Goal: Task Accomplishment & Management: Manage account settings

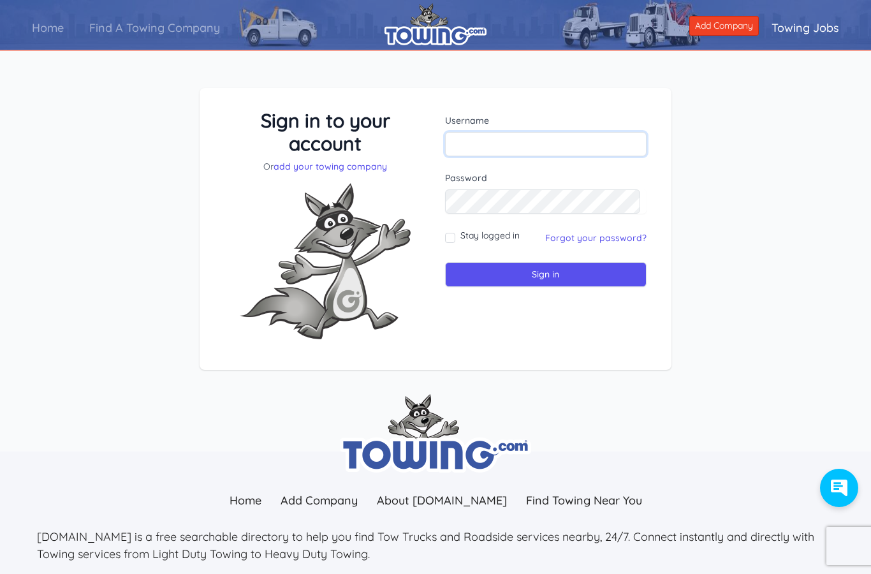
click at [535, 149] on input "text" at bounding box center [545, 144] width 201 height 24
type input "BroncoTowing"
click at [542, 274] on input "Sign in" at bounding box center [545, 274] width 201 height 25
click at [583, 140] on input "text" at bounding box center [545, 144] width 201 height 24
type input "BroncoTowing"
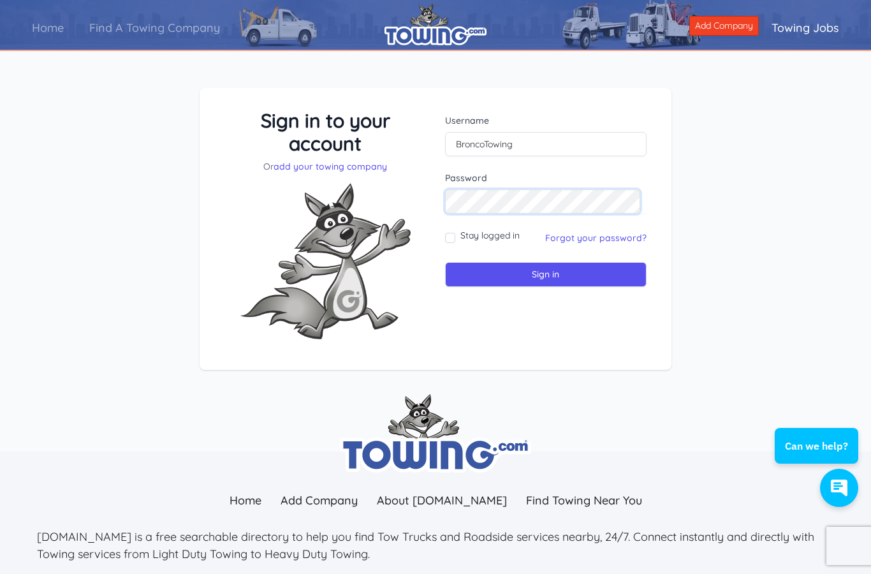
click at [542, 274] on input "Sign in" at bounding box center [545, 274] width 201 height 25
click at [591, 149] on input "text" at bounding box center [545, 144] width 201 height 24
type input "BroncoTowing"
click at [542, 274] on input "Sign in" at bounding box center [545, 274] width 201 height 25
click at [605, 144] on input "text" at bounding box center [545, 144] width 201 height 24
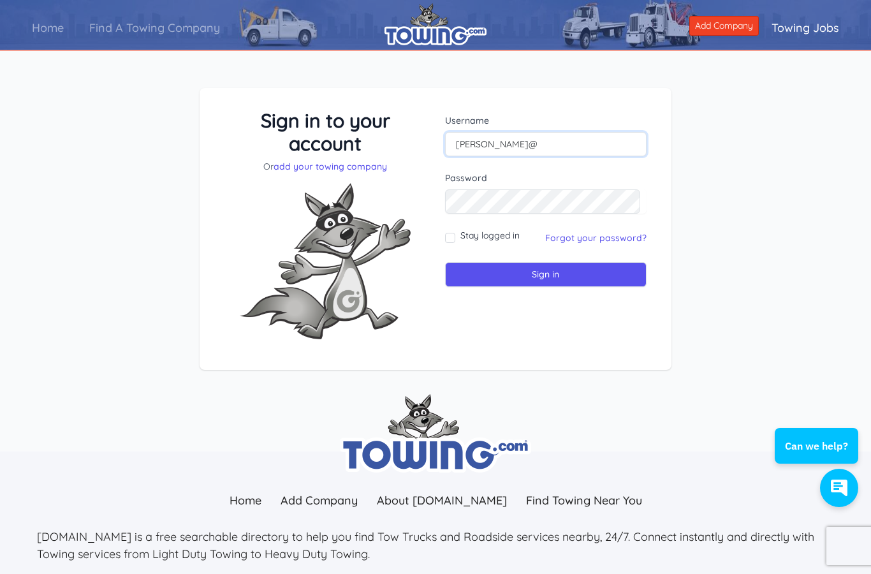
type input "cody@broncotowingaz.com"
click at [542, 274] on input "Sign in" at bounding box center [545, 274] width 201 height 25
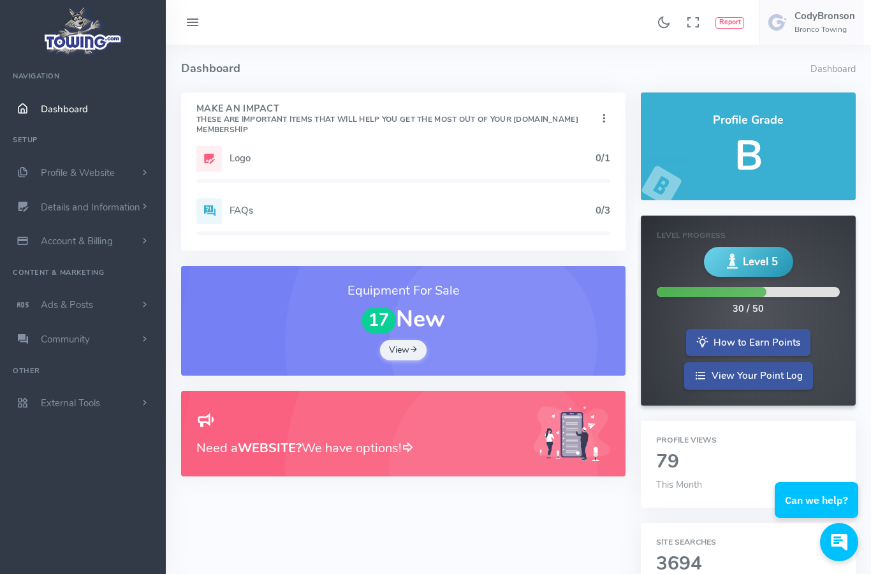
click at [57, 175] on span "Profile & Website" at bounding box center [78, 172] width 74 height 13
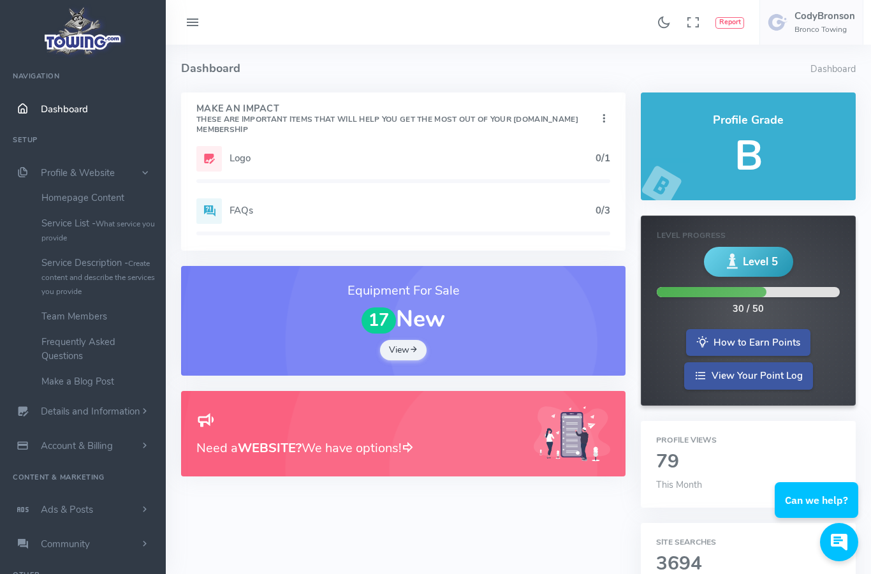
click at [52, 206] on link "Homepage Content" at bounding box center [99, 197] width 134 height 25
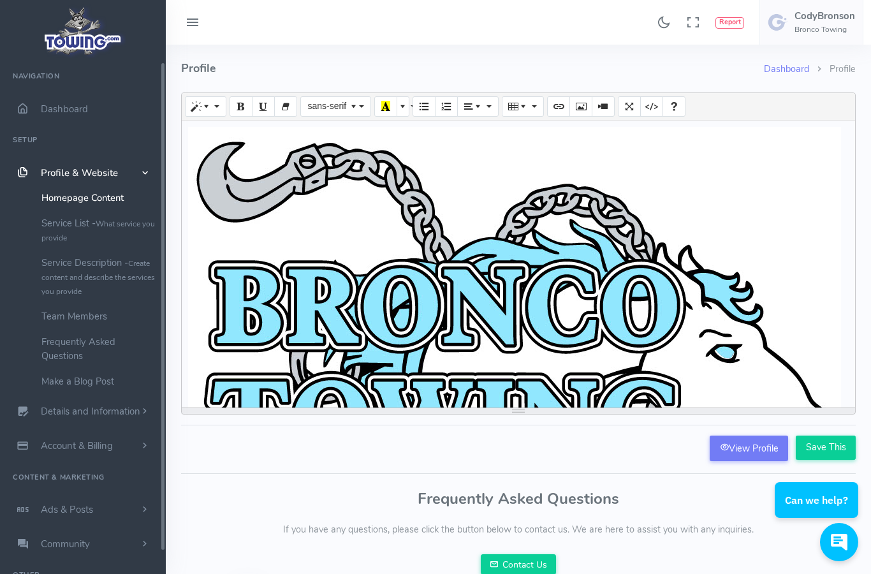
click at [59, 277] on small "Create content and describe the services you provide" at bounding box center [97, 277] width 113 height 38
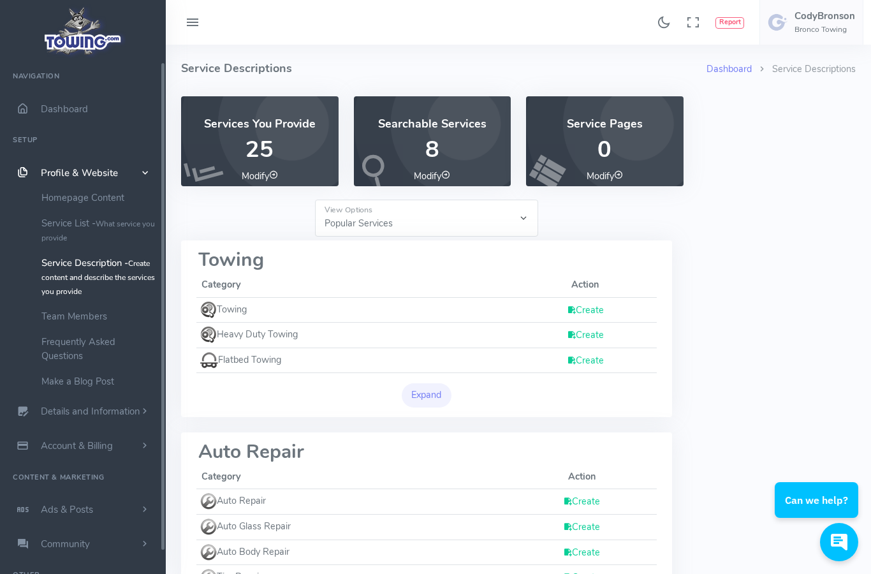
click at [50, 511] on span "Ads & Posts" at bounding box center [67, 509] width 52 height 13
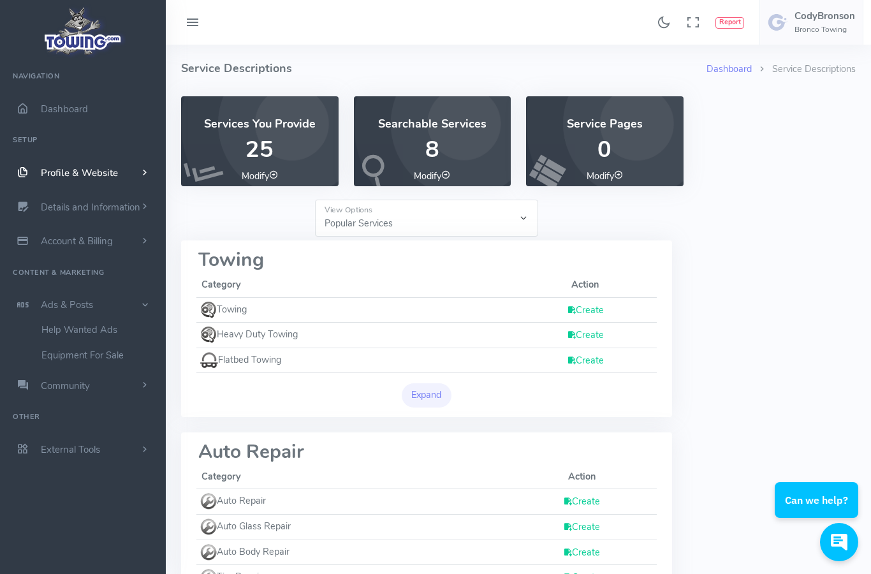
click at [59, 454] on link "External Tools" at bounding box center [83, 449] width 166 height 34
click at [48, 459] on link "FAQ Widget" at bounding box center [99, 452] width 134 height 25
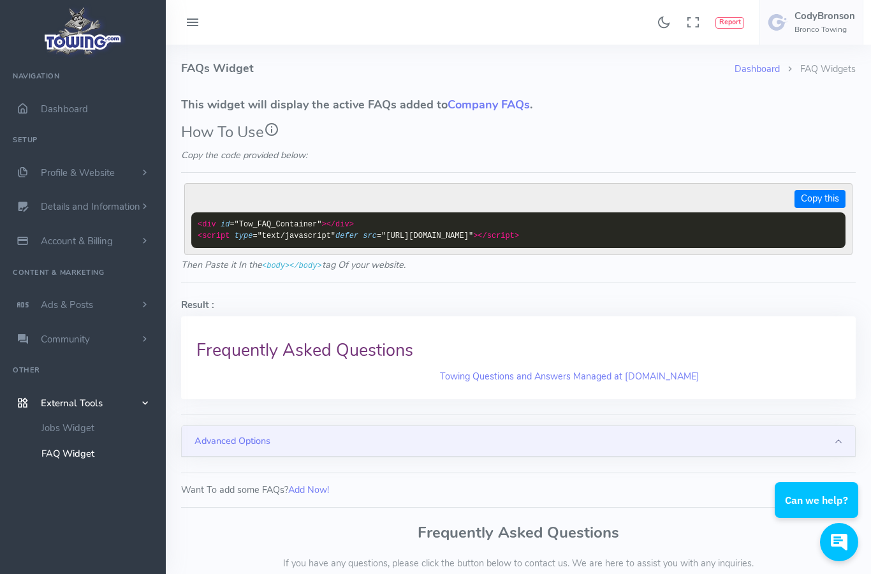
click at [43, 181] on link "Profile & Website" at bounding box center [83, 173] width 166 height 34
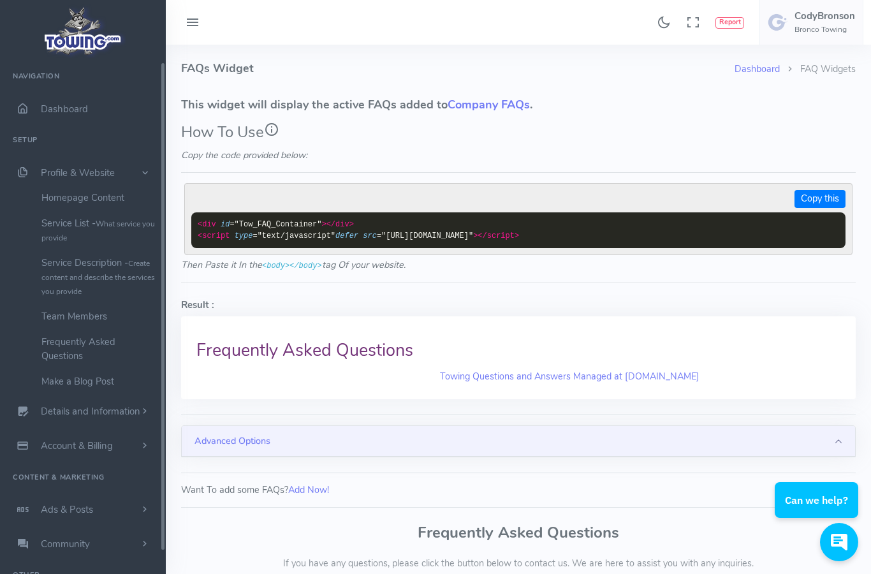
click at [41, 111] on span "Dashboard" at bounding box center [64, 109] width 47 height 13
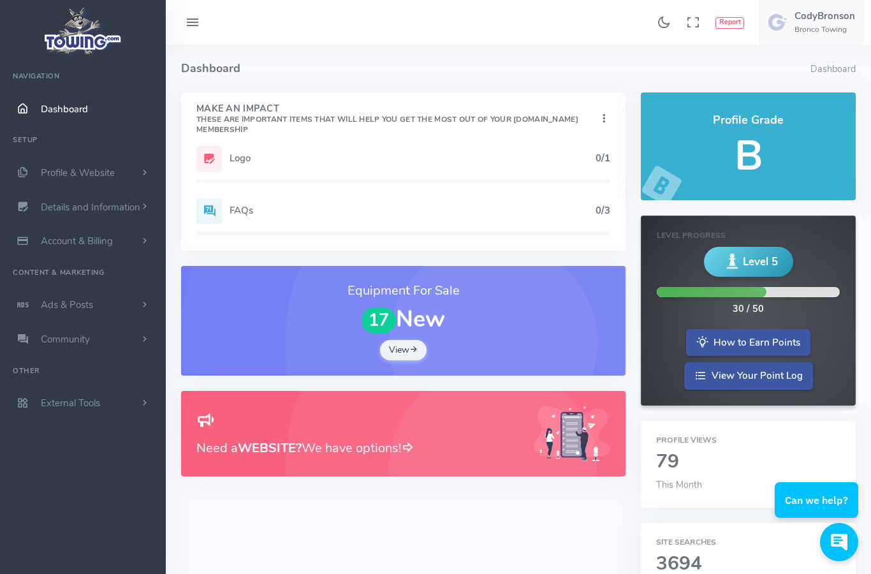
click at [210, 205] on icon at bounding box center [208, 210] width 25 height 25
